Goal: Task Accomplishment & Management: Manage account settings

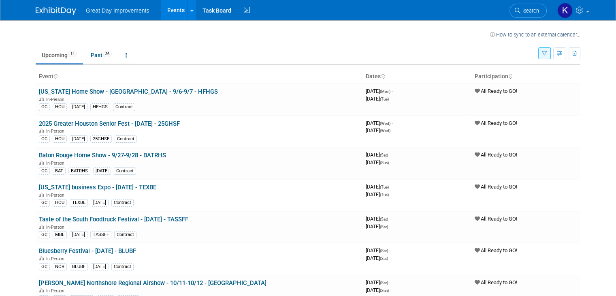
click at [53, 59] on link "Upcoming 14" at bounding box center [59, 54] width 47 height 15
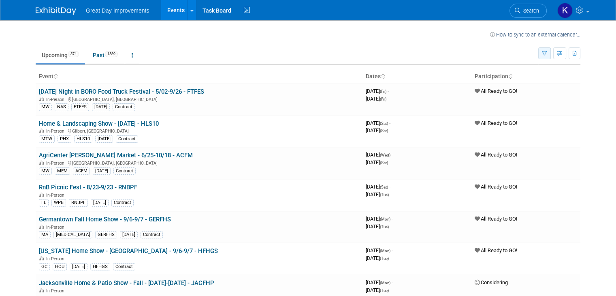
click at [548, 55] on button "button" at bounding box center [544, 53] width 13 height 12
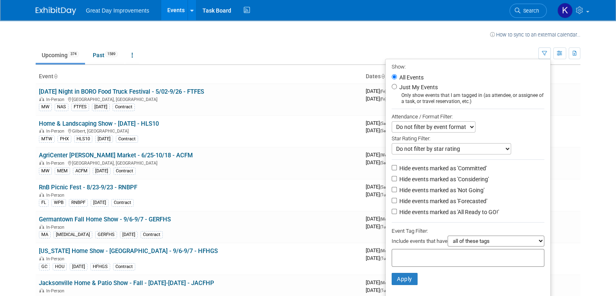
click at [416, 254] on input "text" at bounding box center [427, 256] width 65 height 8
drag, startPoint x: 406, startPoint y: 273, endPoint x: 408, endPoint y: 282, distance: 9.5
type input "gc"
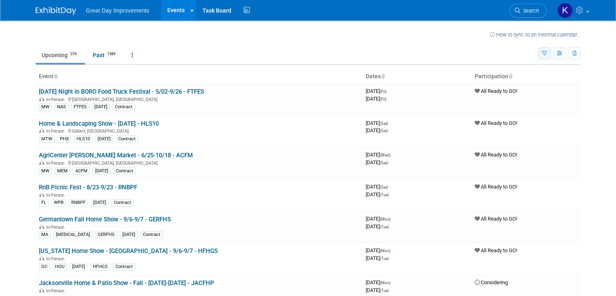
click at [548, 53] on button "button" at bounding box center [544, 53] width 13 height 12
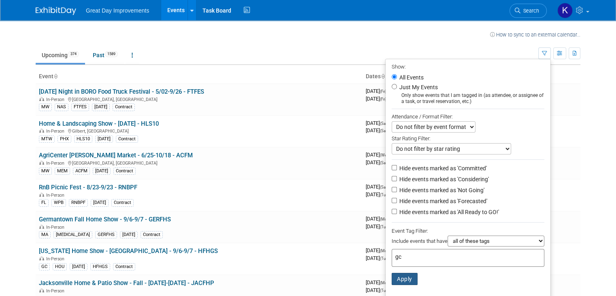
click at [405, 275] on button "Apply" at bounding box center [405, 279] width 26 height 12
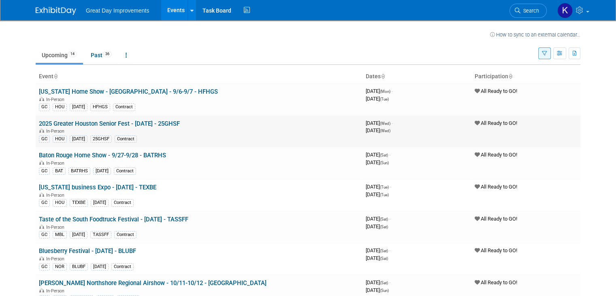
click at [98, 121] on link "2025 Greater Houston Senior Fest - [DATE] - 25GHSF" at bounding box center [109, 123] width 141 height 7
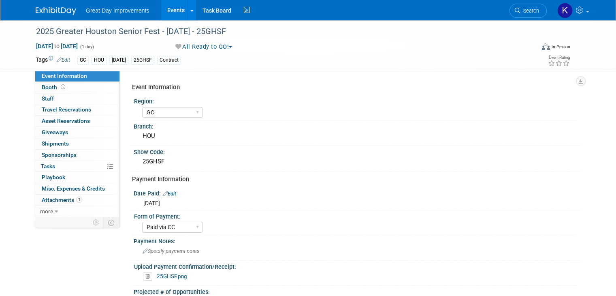
select select "GC"
select select "Paid via CC"
